Goal: Information Seeking & Learning: Learn about a topic

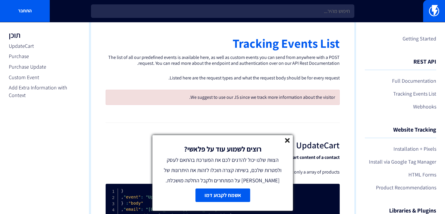
click at [288, 142] on icon at bounding box center [287, 140] width 5 height 5
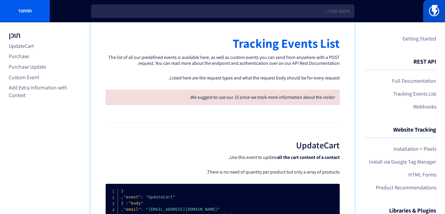
click at [436, 11] on img at bounding box center [434, 11] width 10 height 12
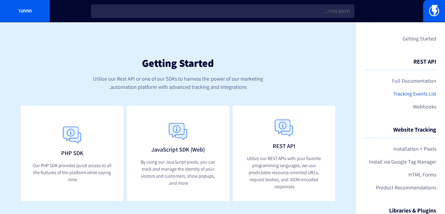
click at [396, 92] on link "Tracking Events List" at bounding box center [400, 94] width 71 height 10
